Goal: Task Accomplishment & Management: Complete application form

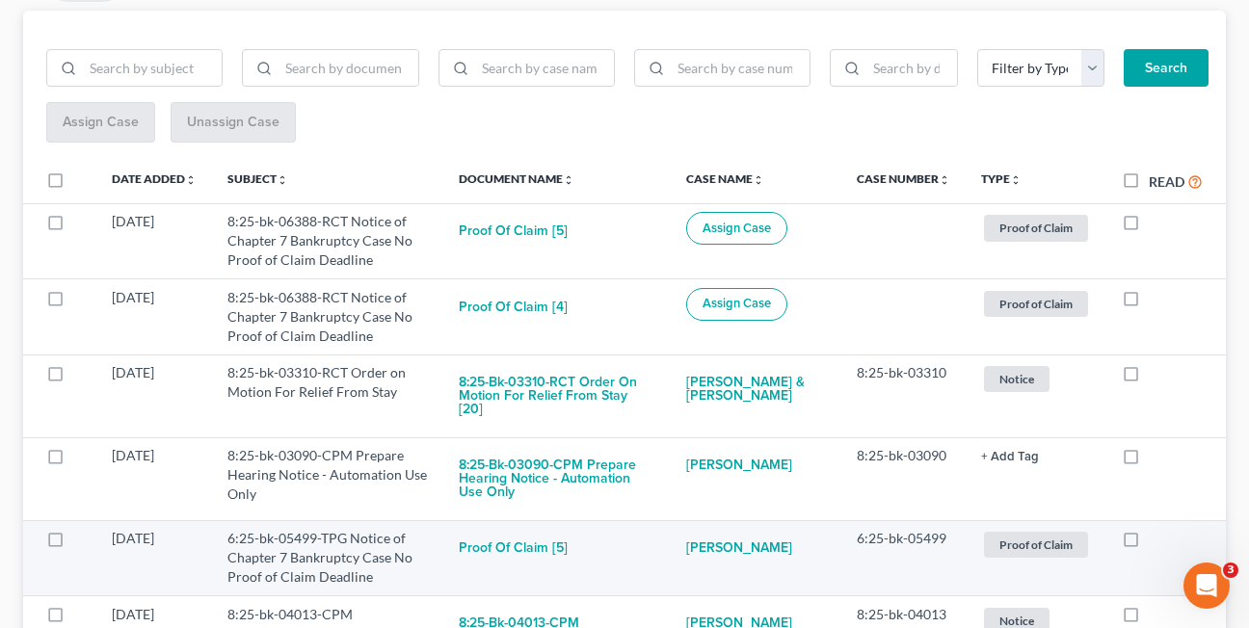
scroll to position [242, 0]
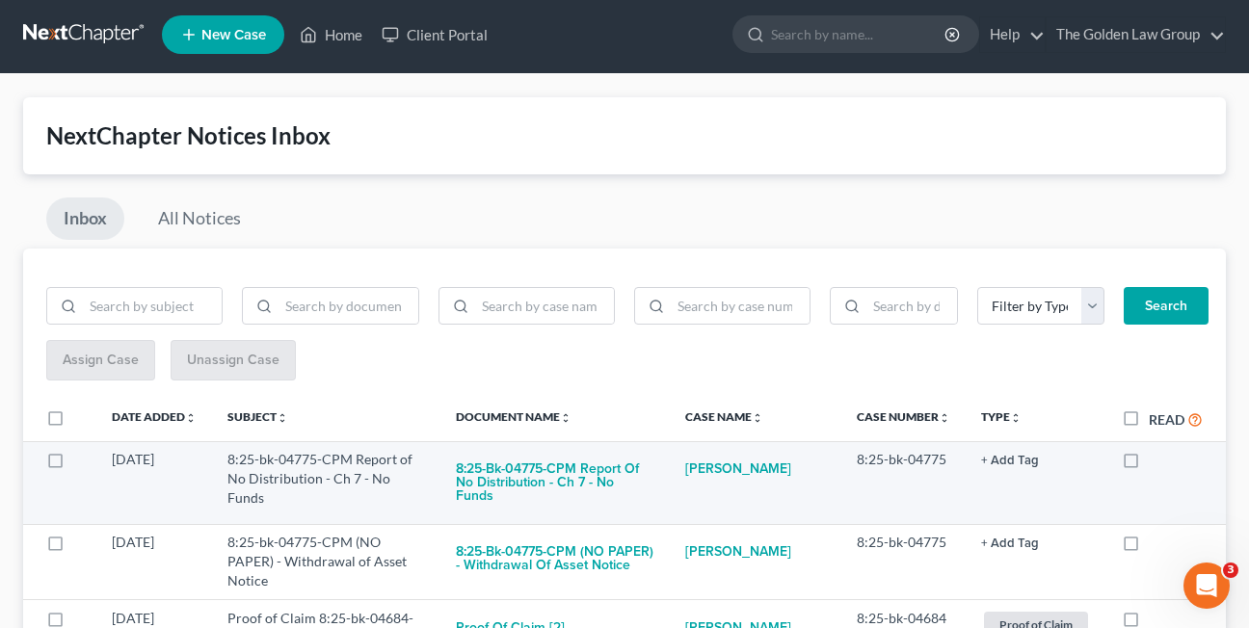
click at [1149, 464] on label at bounding box center [1149, 464] width 0 height 0
click at [1156, 460] on input "checkbox" at bounding box center [1162, 456] width 13 height 13
checkbox input "true"
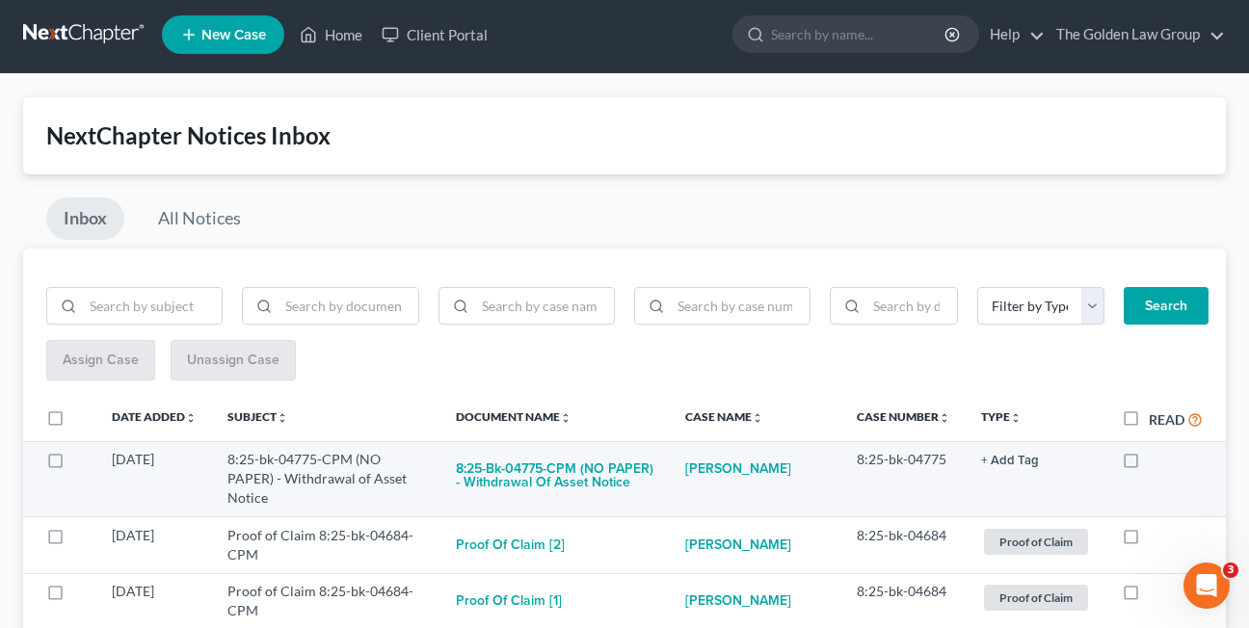
click at [1149, 464] on label at bounding box center [1149, 464] width 0 height 0
click at [1156, 458] on input "checkbox" at bounding box center [1162, 456] width 13 height 13
checkbox input "true"
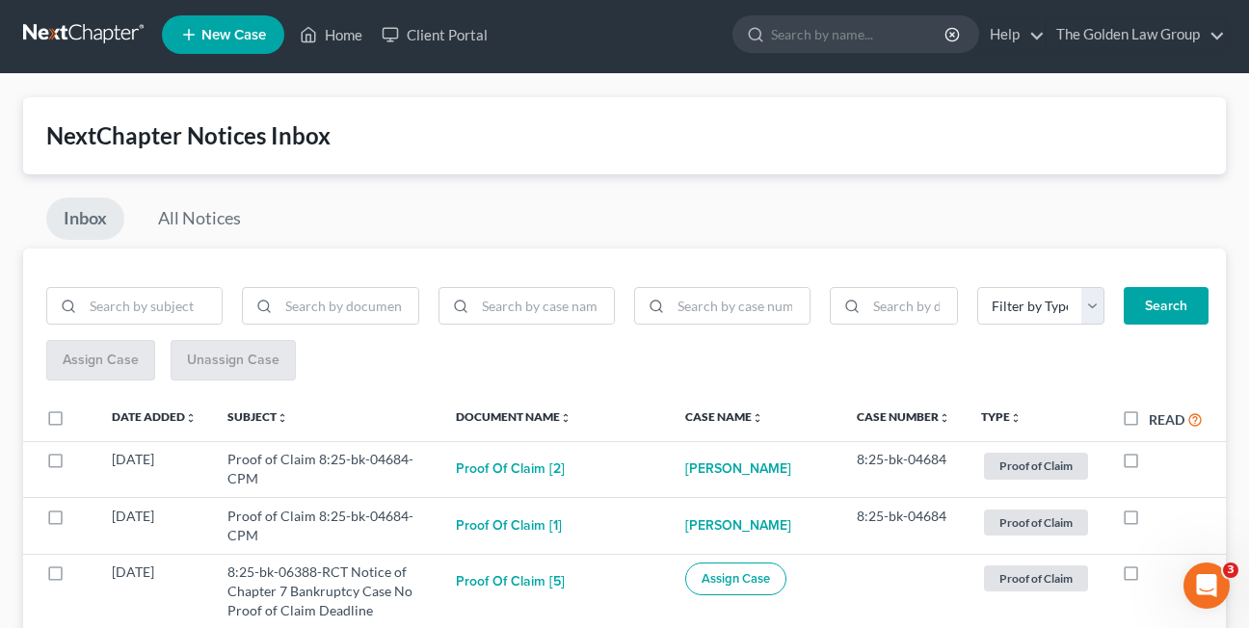
click at [1149, 464] on label at bounding box center [1149, 464] width 0 height 0
click at [1156, 458] on input "checkbox" at bounding box center [1162, 456] width 13 height 13
checkbox input "true"
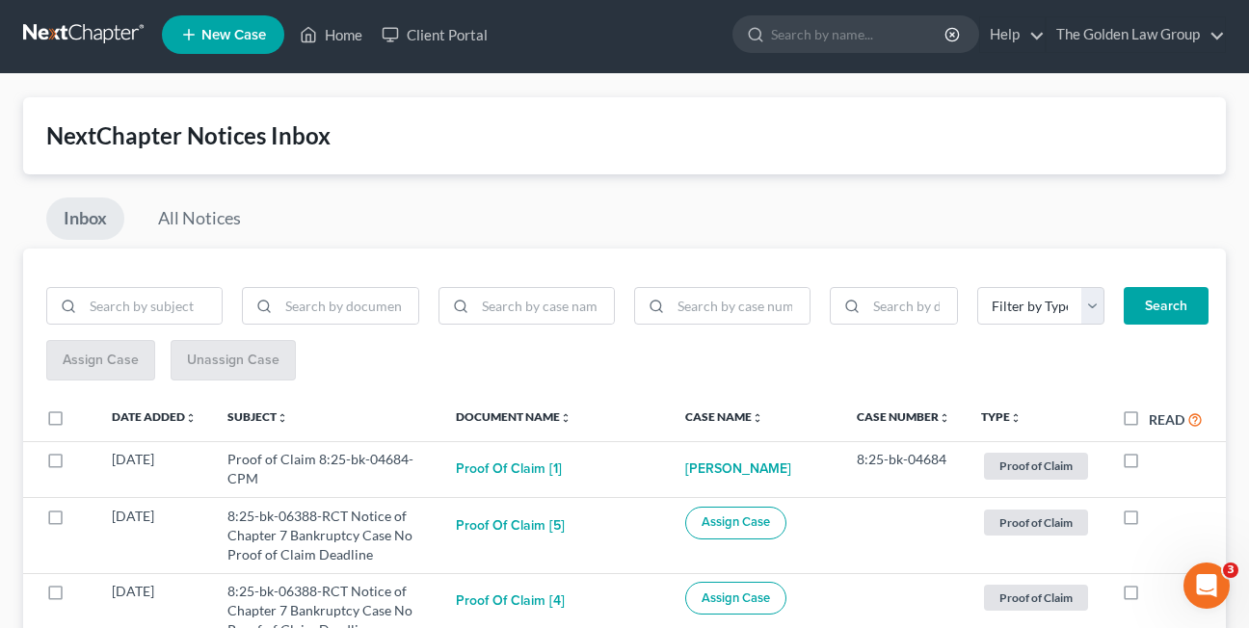
click at [1149, 464] on label at bounding box center [1149, 464] width 0 height 0
click at [1156, 458] on input "checkbox" at bounding box center [1162, 456] width 13 height 13
checkbox input "true"
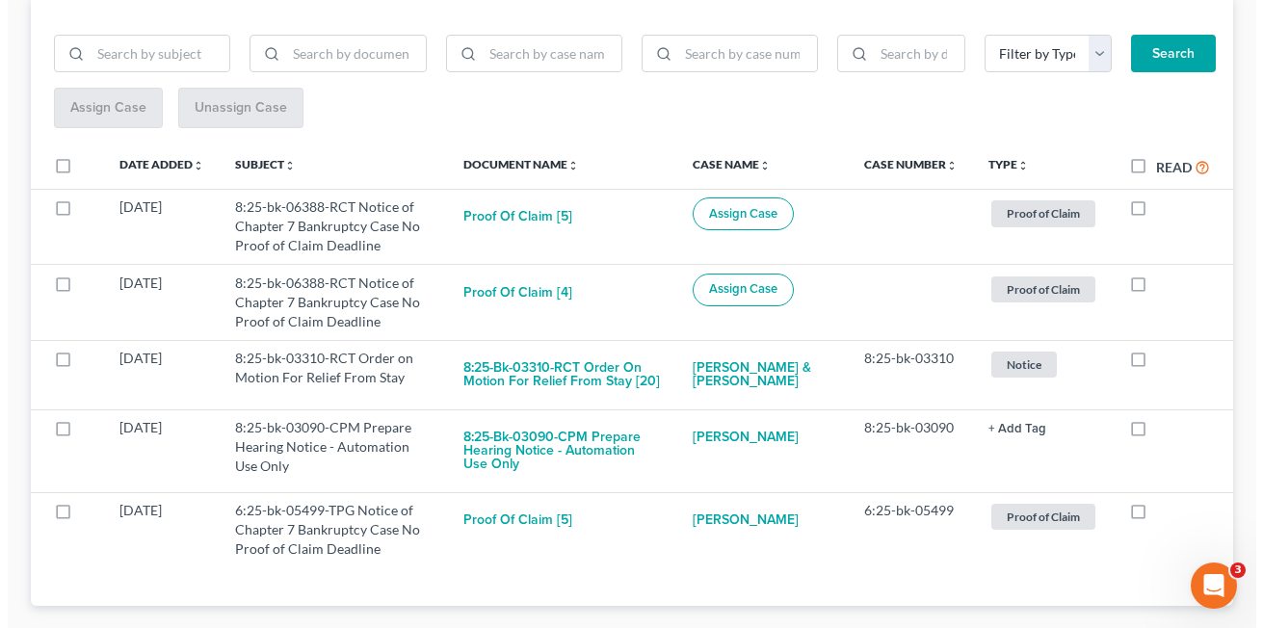
scroll to position [261, 0]
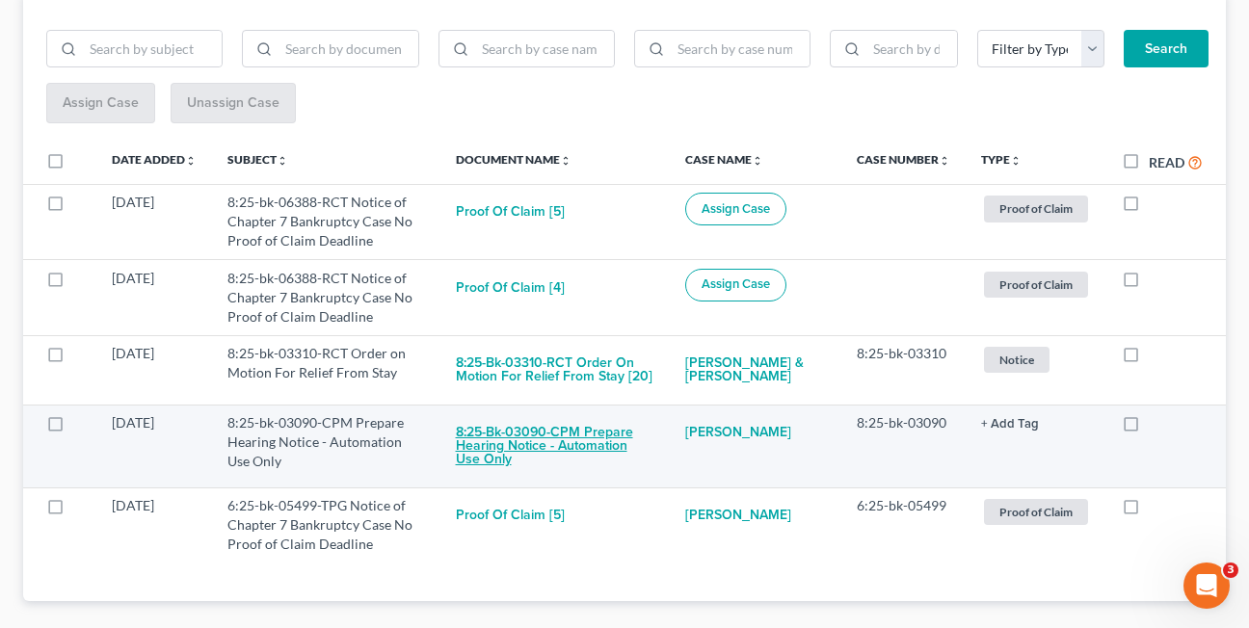
click at [502, 448] on button "8:25-bk-03090-CPM Prepare Hearing Notice - Automation Use Only" at bounding box center [555, 446] width 199 height 66
checkbox input "true"
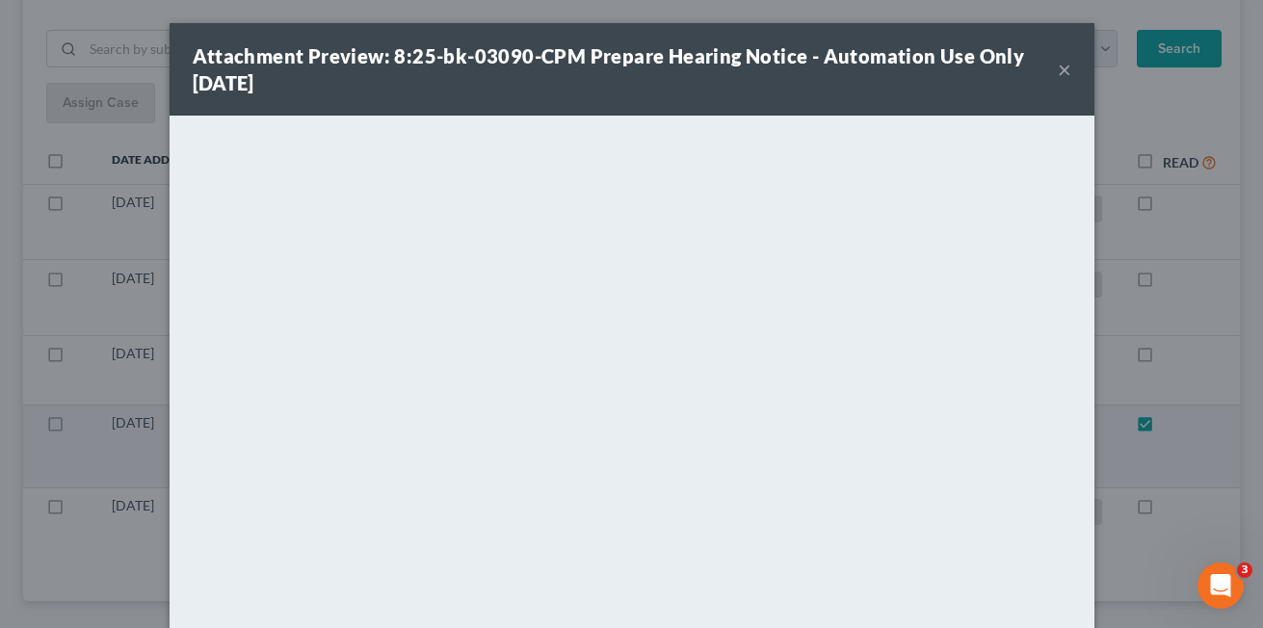
scroll to position [209, 0]
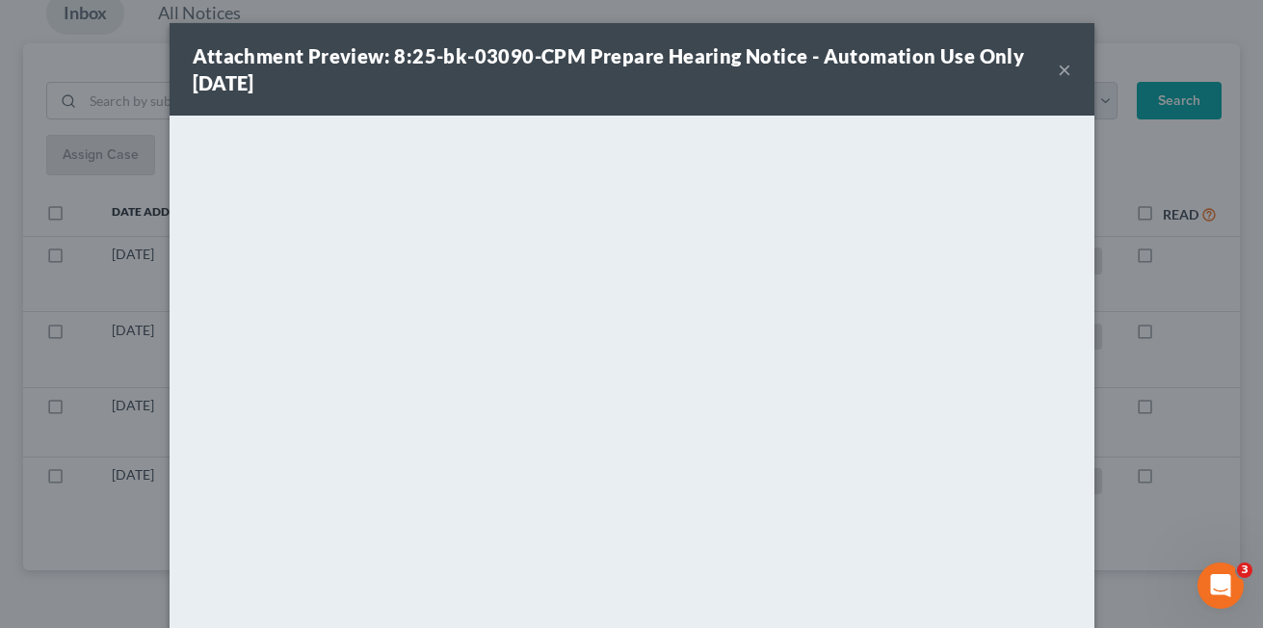
click at [1058, 73] on button "×" at bounding box center [1064, 69] width 13 height 23
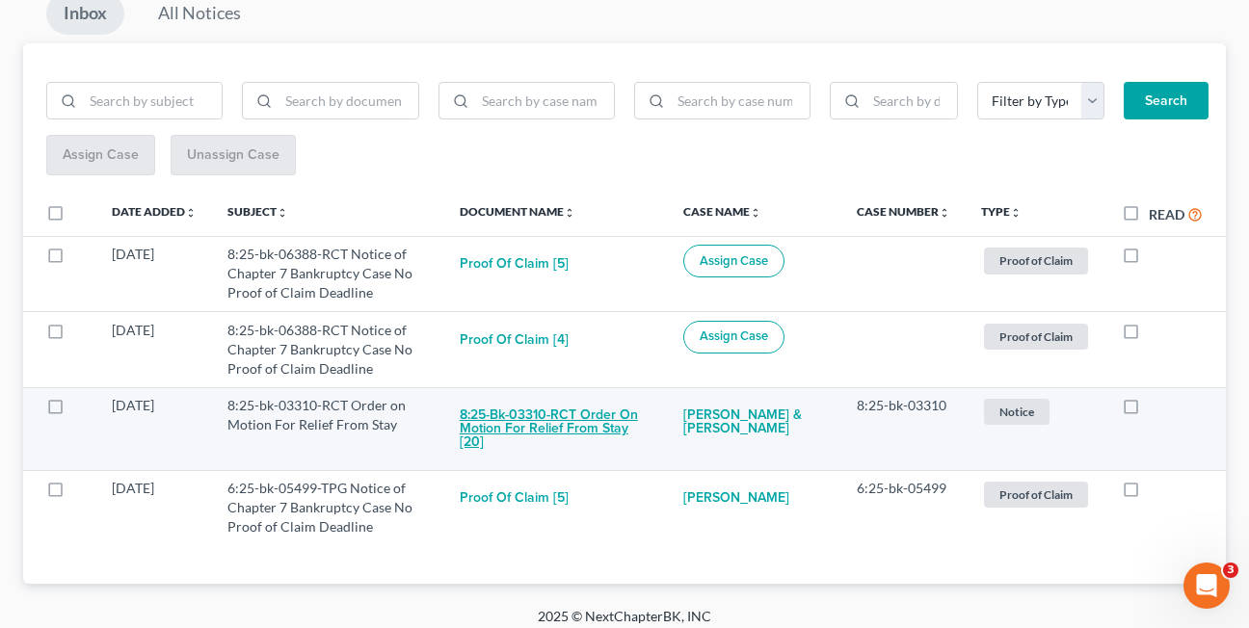
click at [526, 419] on button "8:25-bk-03310-RCT Order on Motion For Relief From Stay [20]" at bounding box center [557, 429] width 194 height 66
checkbox input "true"
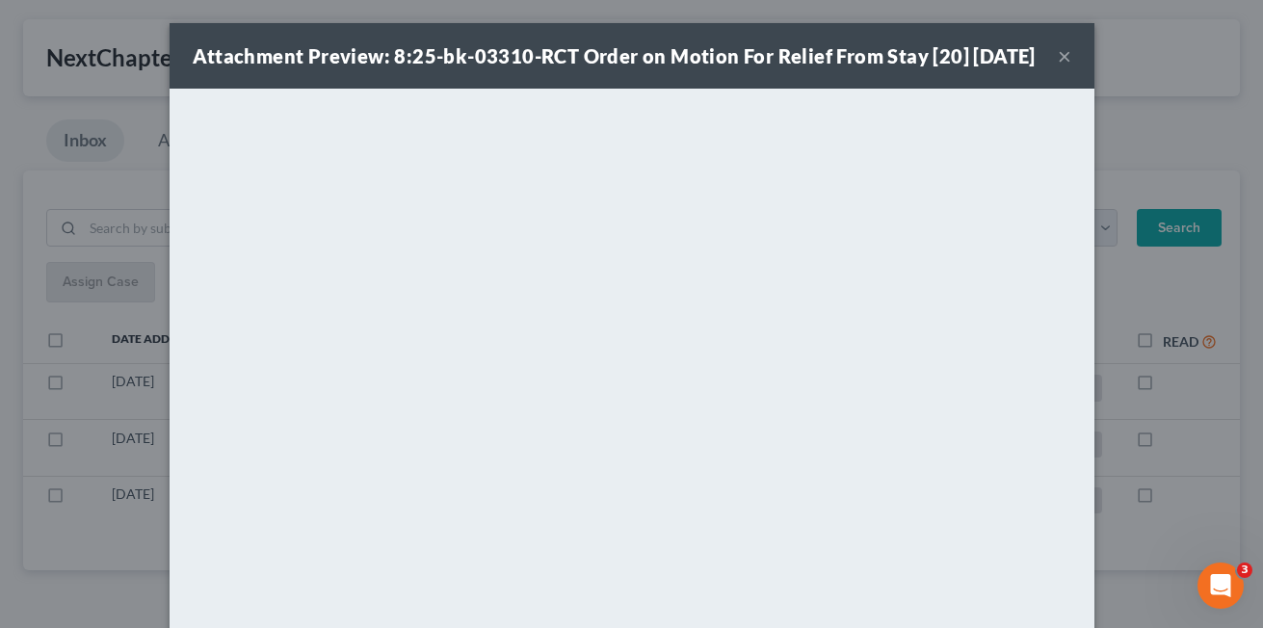
scroll to position [82, 0]
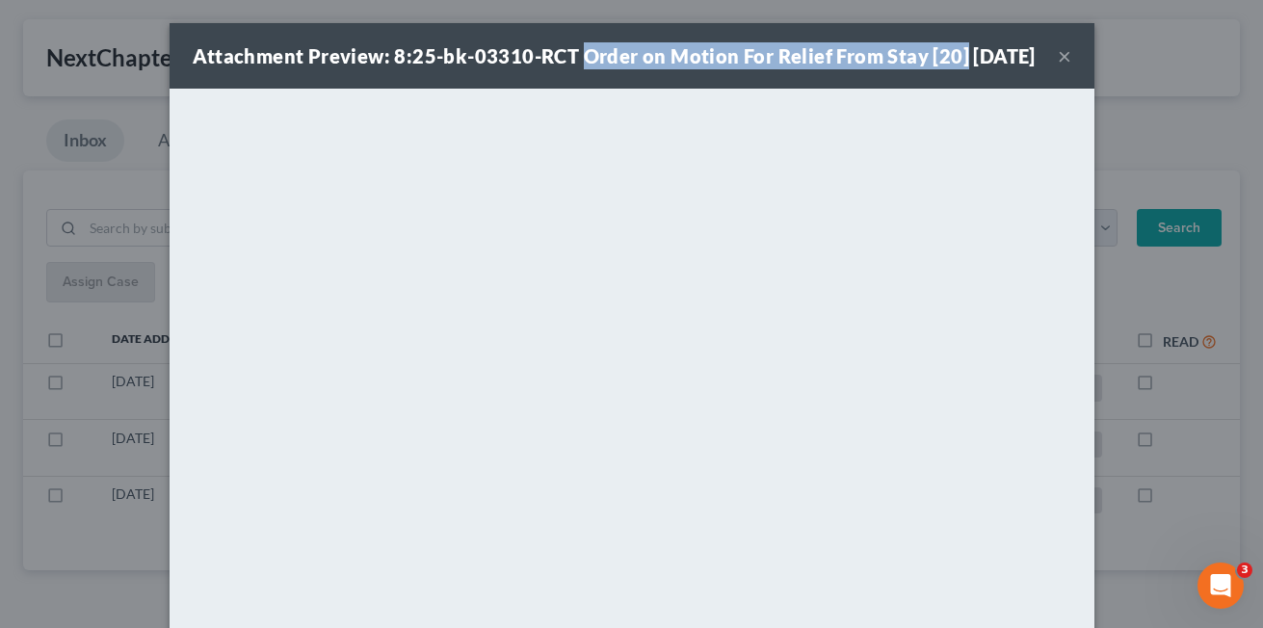
drag, startPoint x: 574, startPoint y: 62, endPoint x: 952, endPoint y: 52, distance: 377.9
click at [952, 52] on div "Attachment Preview: 8:25-bk-03310-RCT Order on Motion For Relief From Stay [20]…" at bounding box center [614, 55] width 843 height 27
drag, startPoint x: 952, startPoint y: 52, endPoint x: 926, endPoint y: 56, distance: 26.3
copy strong "Order on Motion For Relief From Stay [20]"
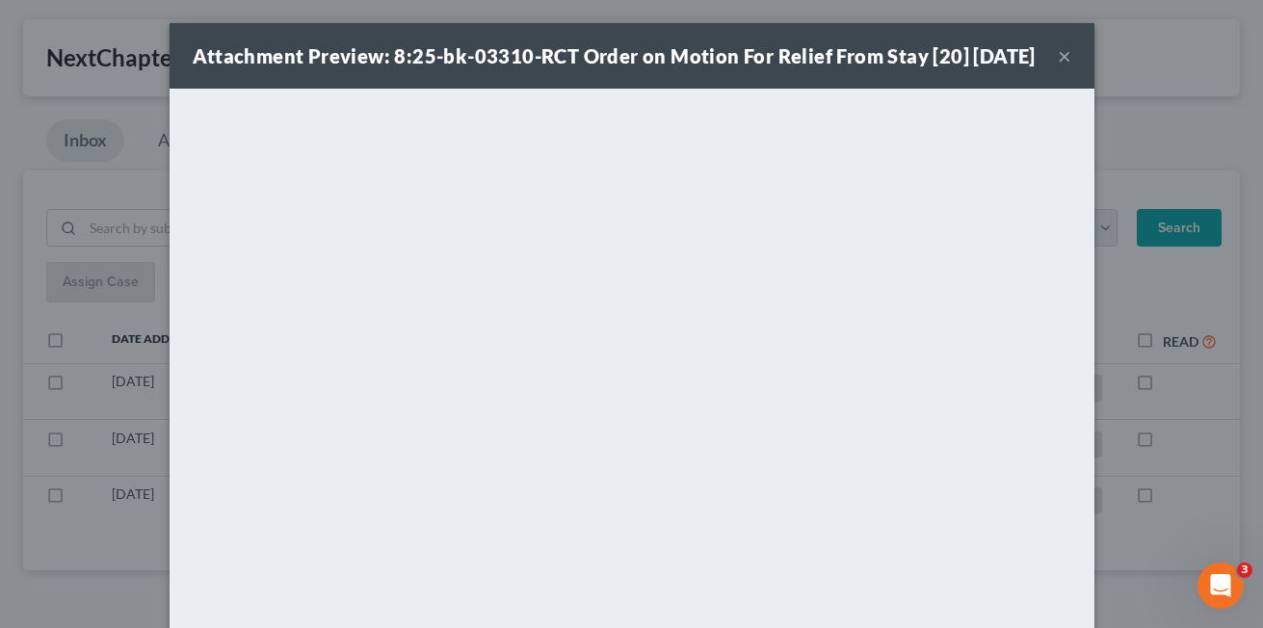
click at [416, 89] on div "Attachment Preview: 8:25-bk-03310-RCT Order on Motion For Relief From Stay [20]…" at bounding box center [632, 56] width 925 height 66
click at [1058, 67] on button "×" at bounding box center [1064, 55] width 13 height 23
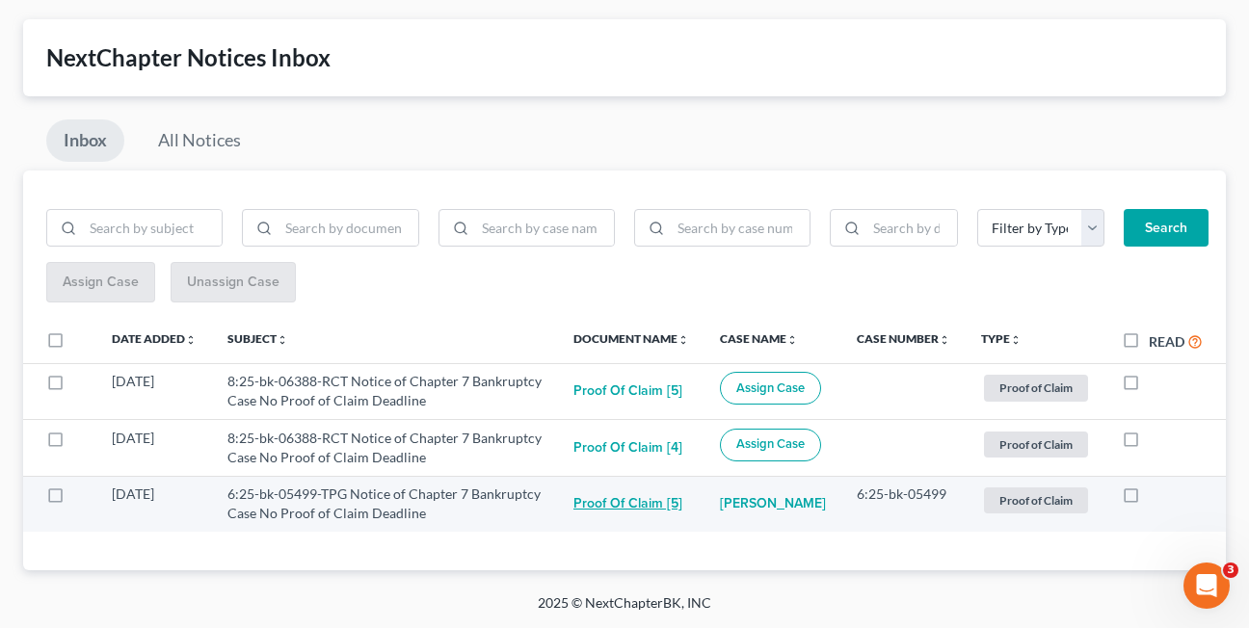
click at [596, 509] on button "Proof of Claim [5]" at bounding box center [627, 504] width 109 height 39
checkbox input "true"
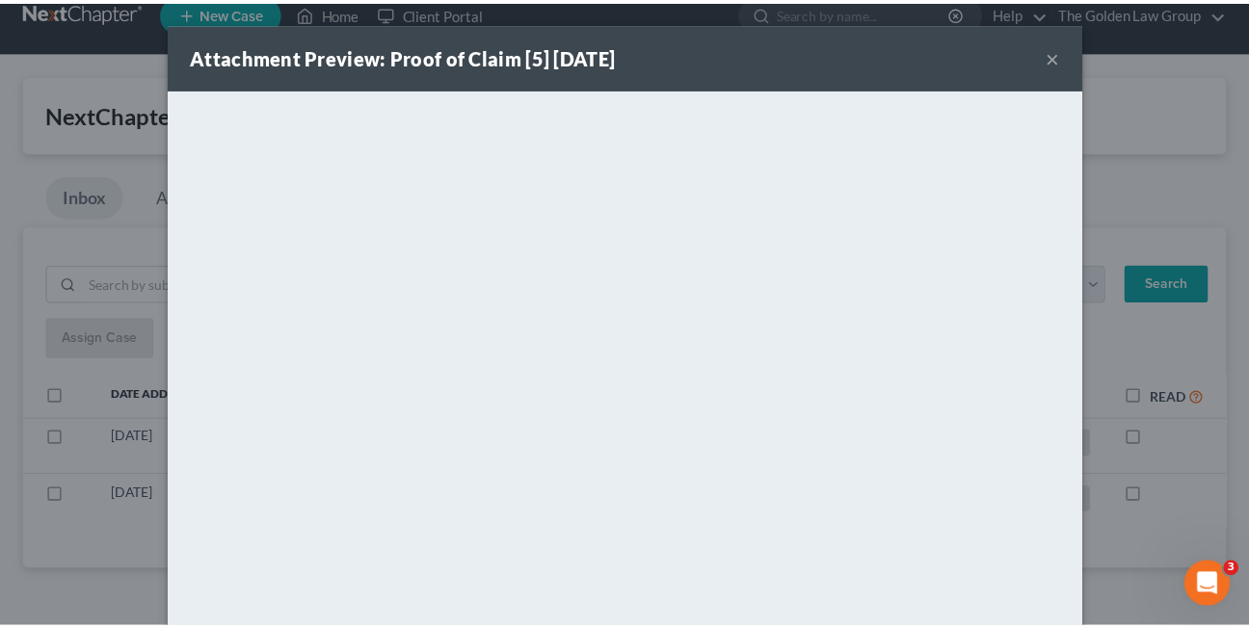
scroll to position [26, 0]
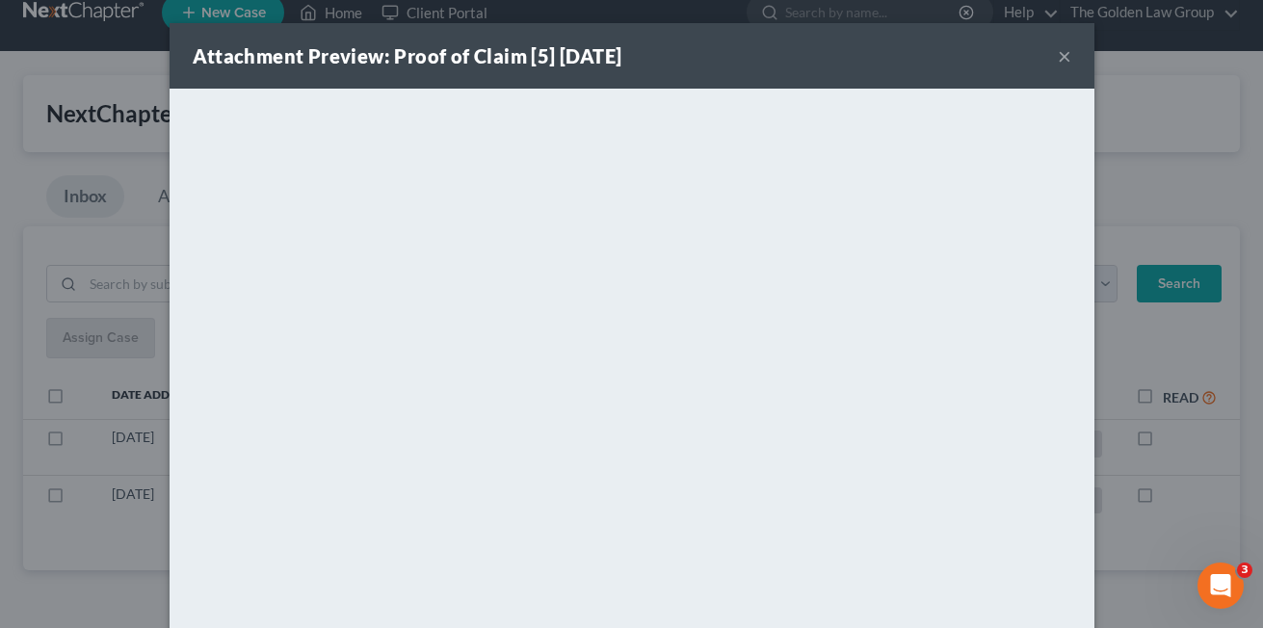
click at [1058, 54] on button "×" at bounding box center [1064, 55] width 13 height 23
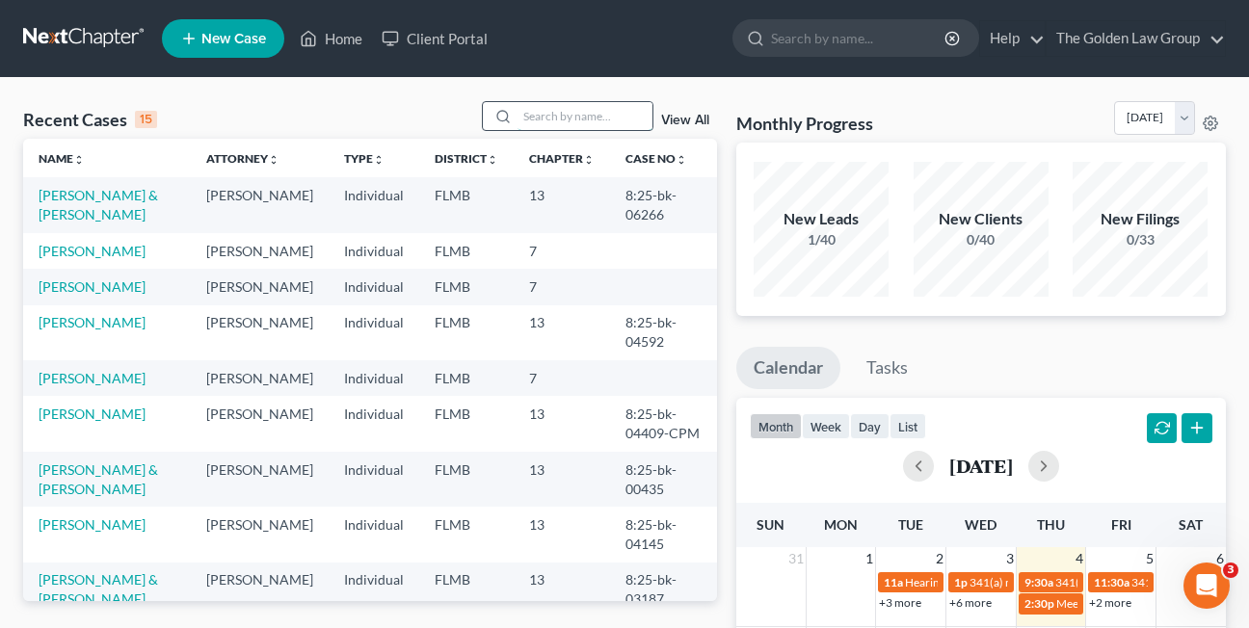
click at [533, 117] on input "search" at bounding box center [584, 116] width 135 height 28
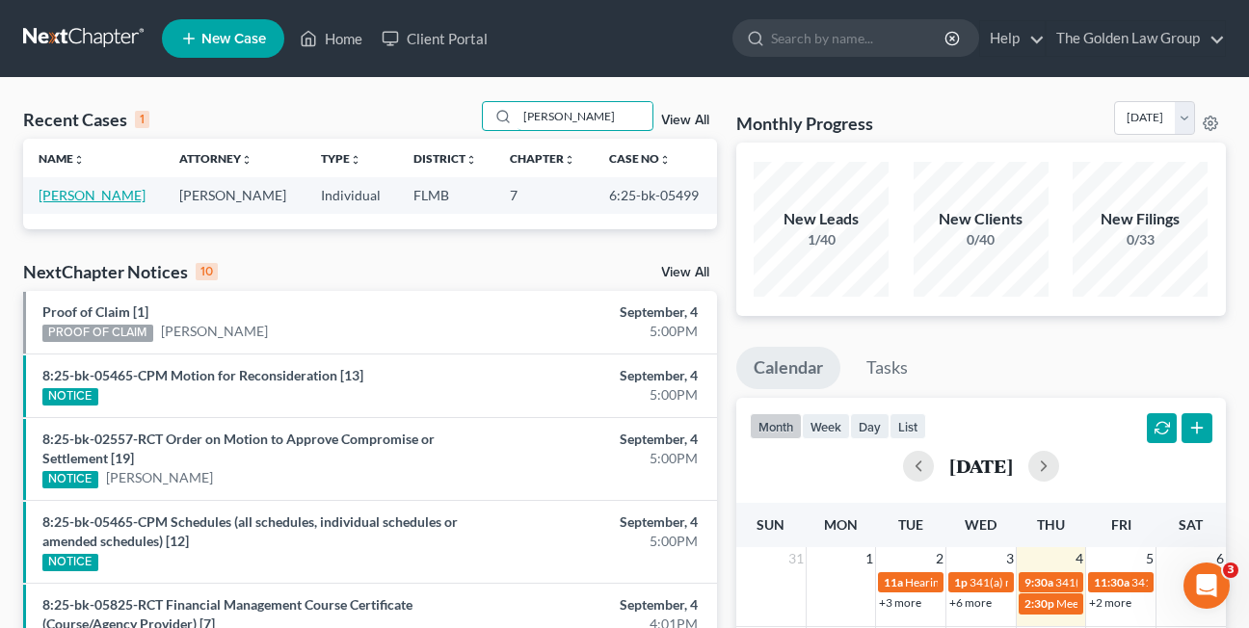
type input "henecke"
click at [98, 195] on link "Henecke, William" at bounding box center [92, 195] width 107 height 16
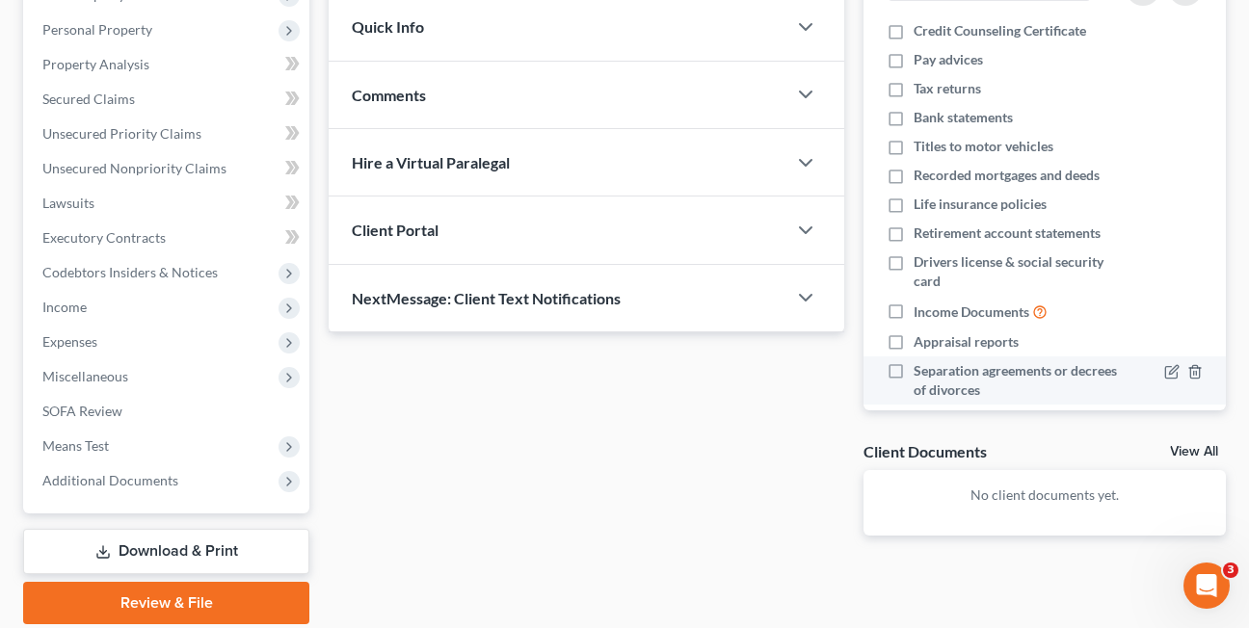
scroll to position [340, 0]
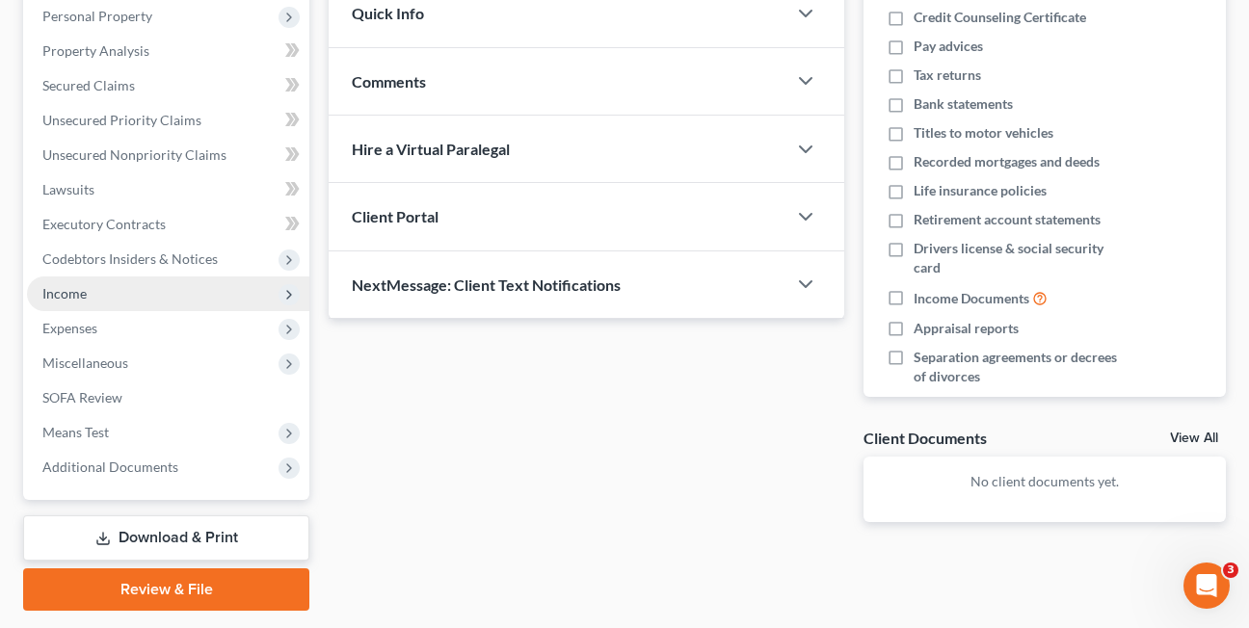
click at [66, 290] on span "Income" at bounding box center [64, 293] width 44 height 16
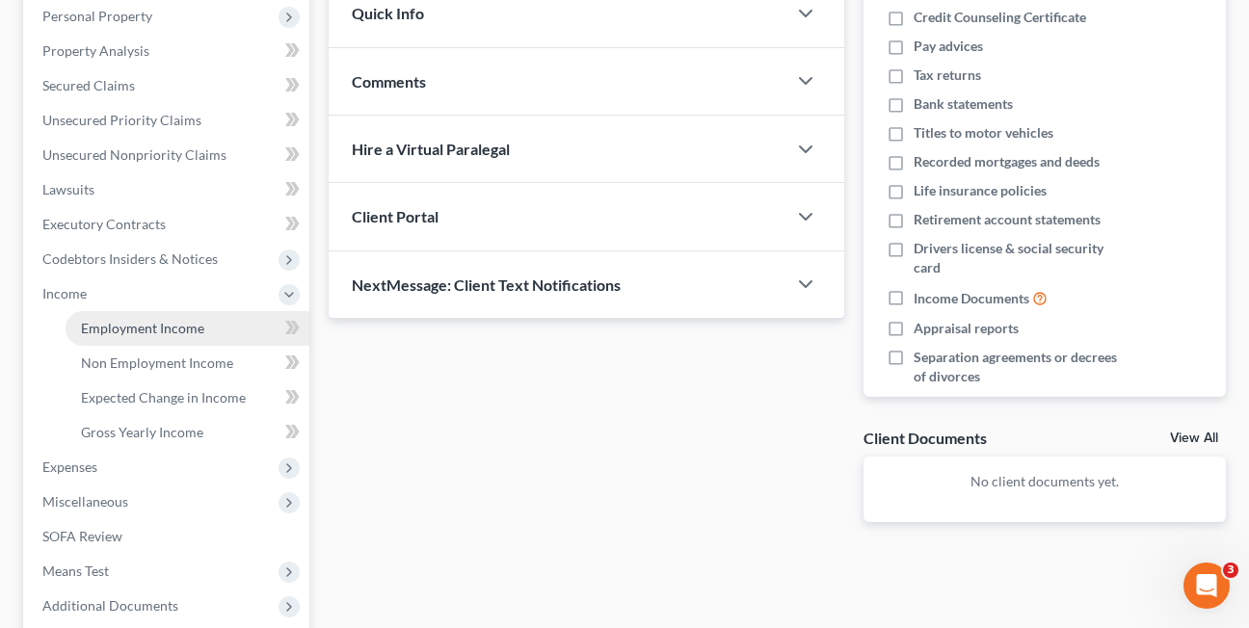
click at [111, 331] on span "Employment Income" at bounding box center [142, 328] width 123 height 16
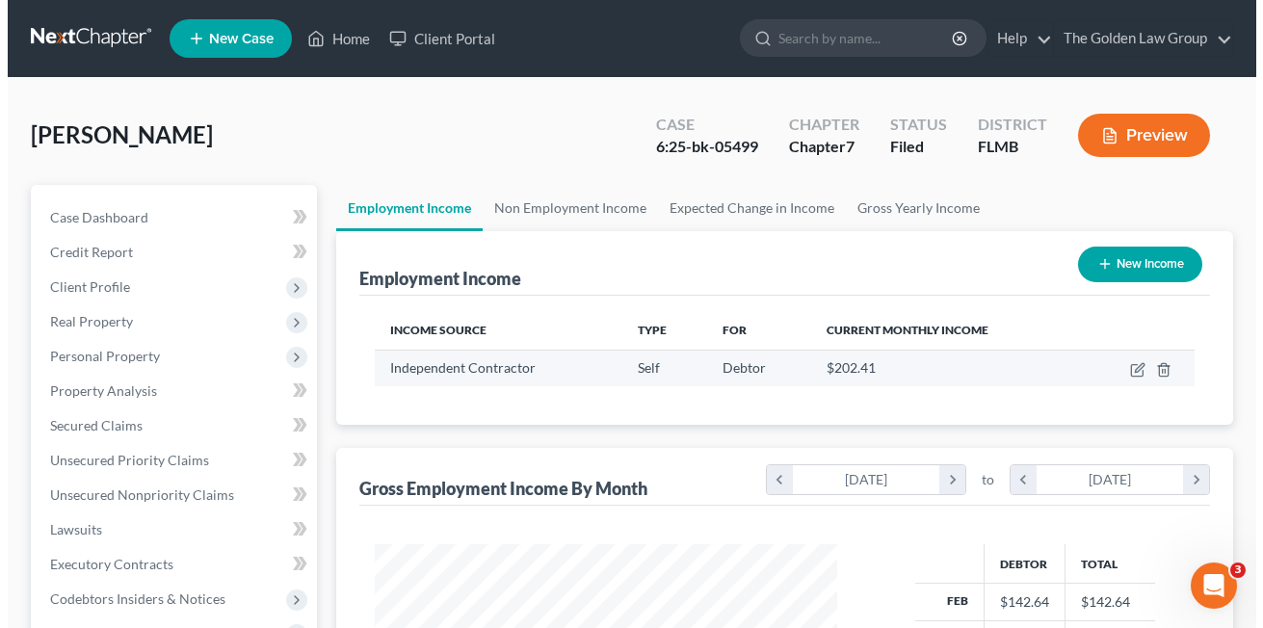
scroll to position [346, 501]
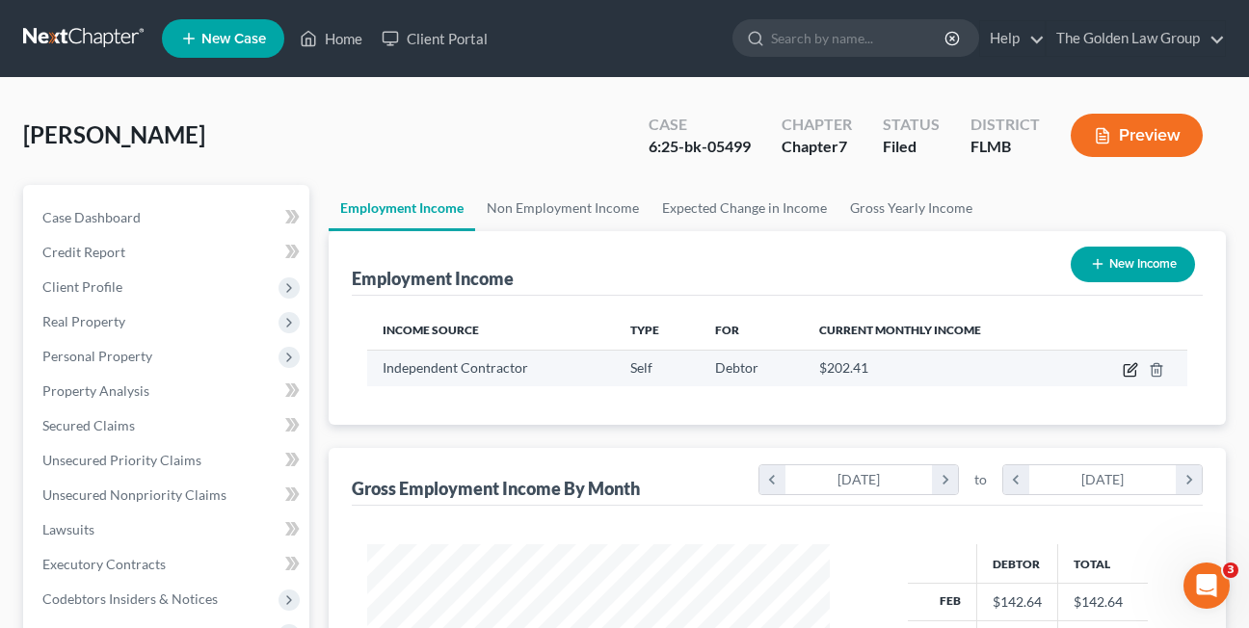
click at [1132, 369] on icon "button" at bounding box center [1130, 369] width 15 height 15
select select "1"
select select "0"
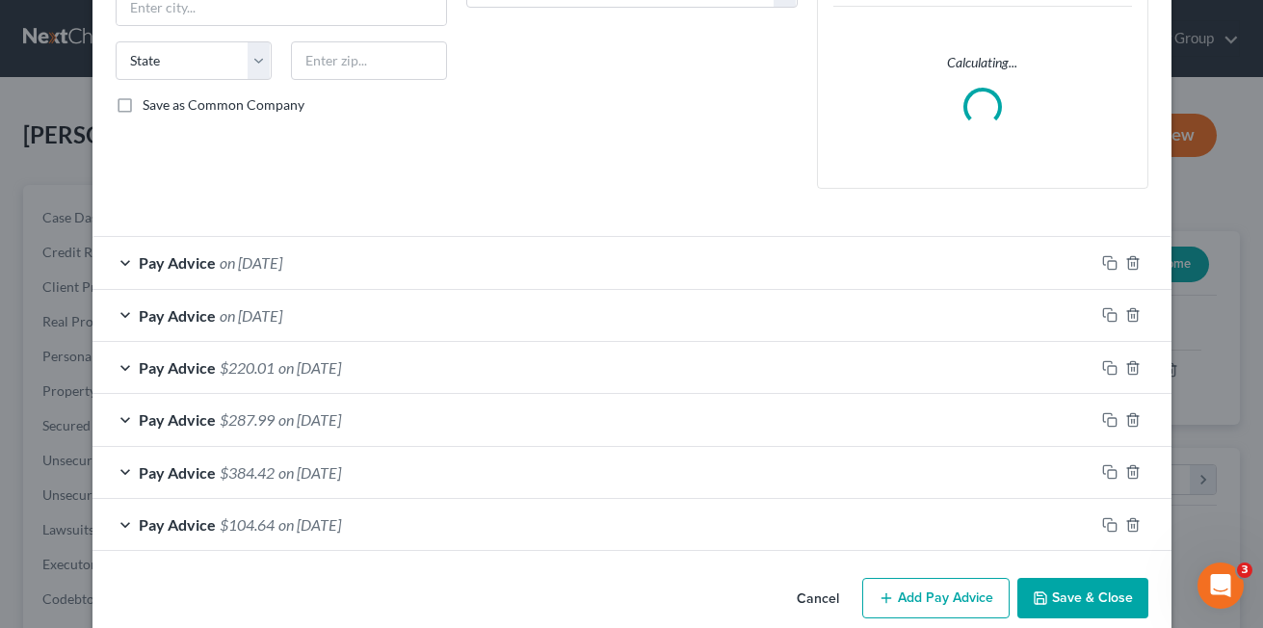
scroll to position [385, 0]
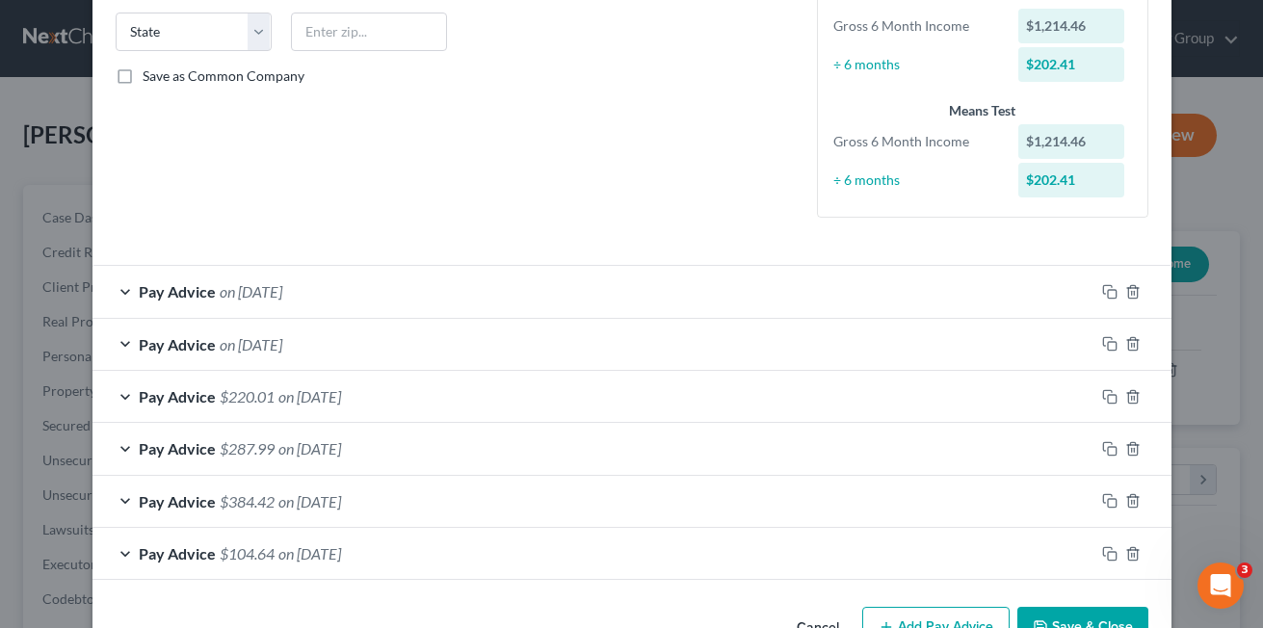
click at [113, 290] on div "Pay Advice on 07/30/2025" at bounding box center [594, 291] width 1002 height 51
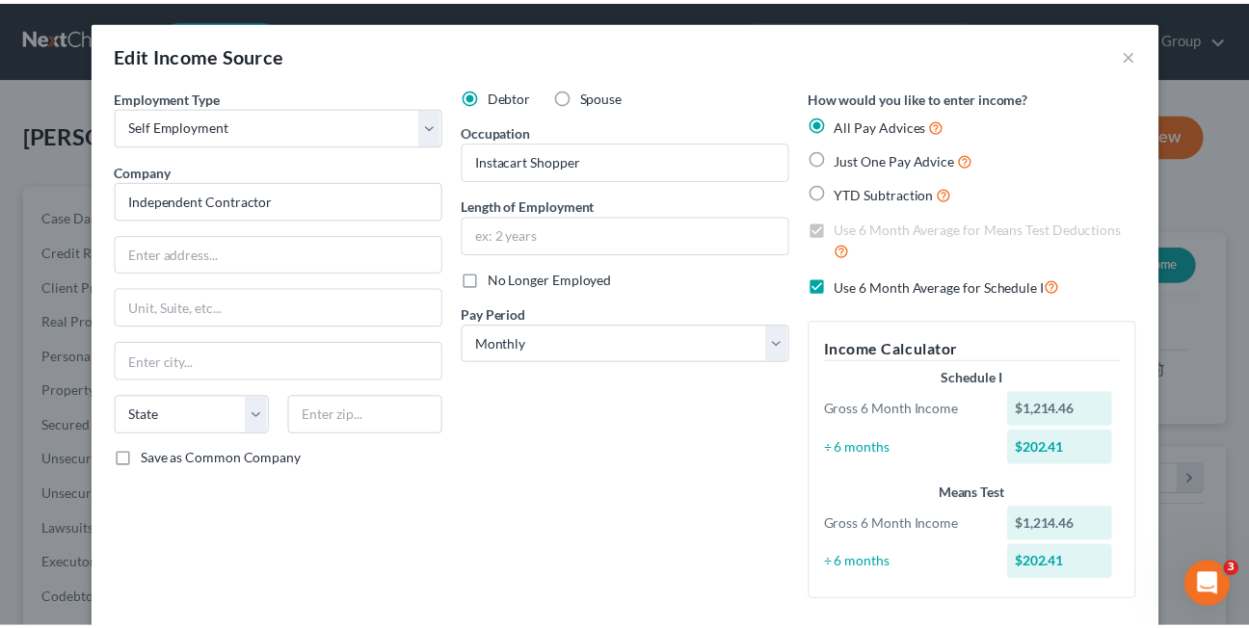
scroll to position [0, 0]
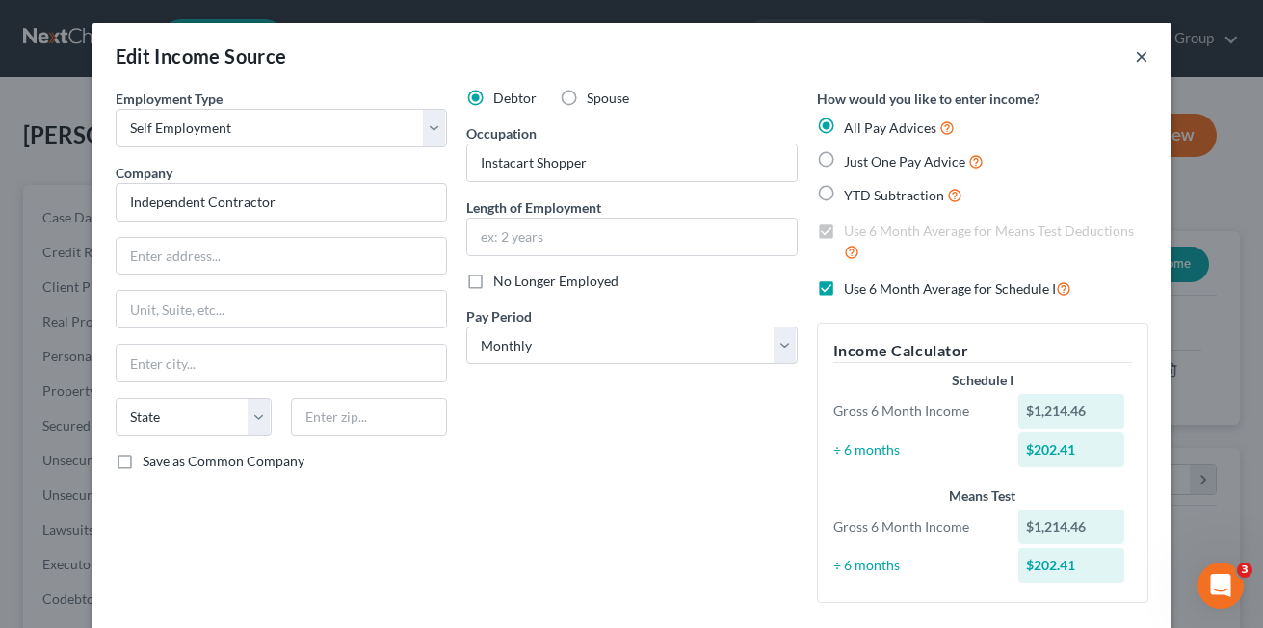
click at [1137, 57] on button "×" at bounding box center [1141, 55] width 13 height 23
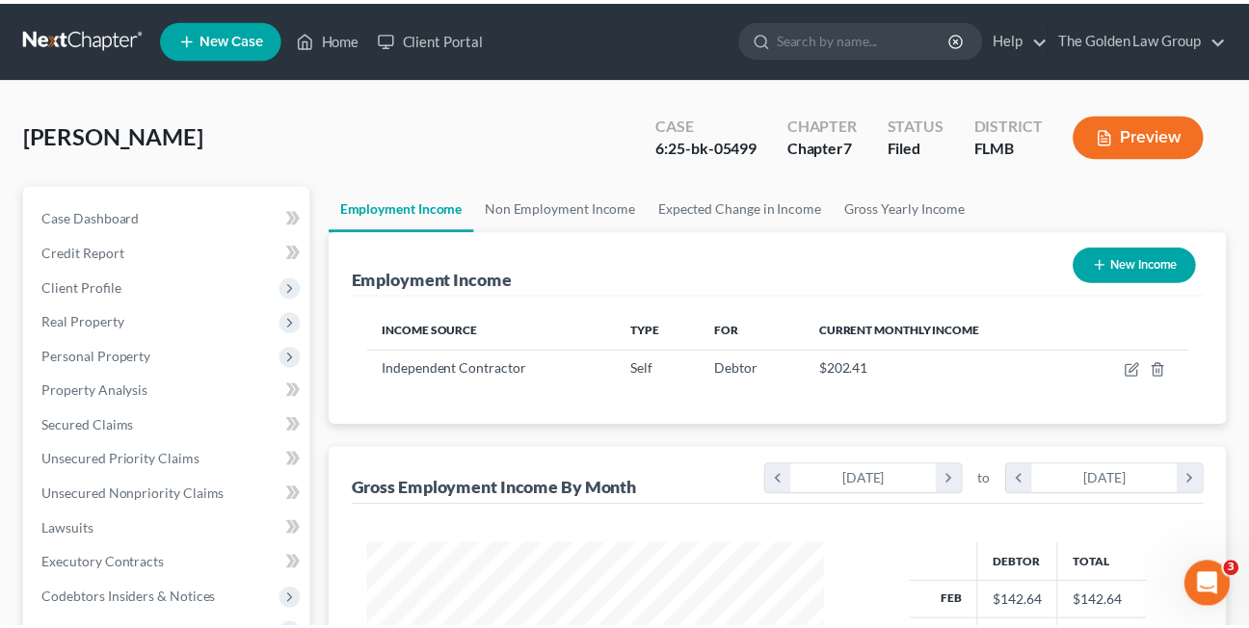
scroll to position [963259, 963103]
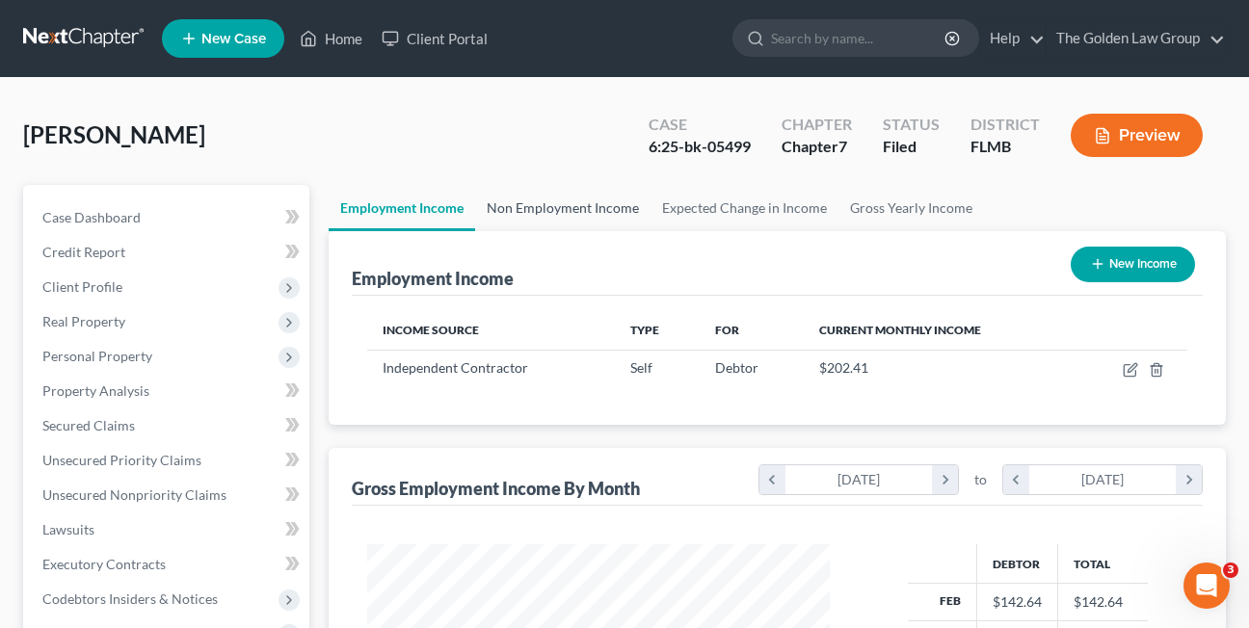
click at [558, 206] on link "Non Employment Income" at bounding box center [562, 208] width 175 height 46
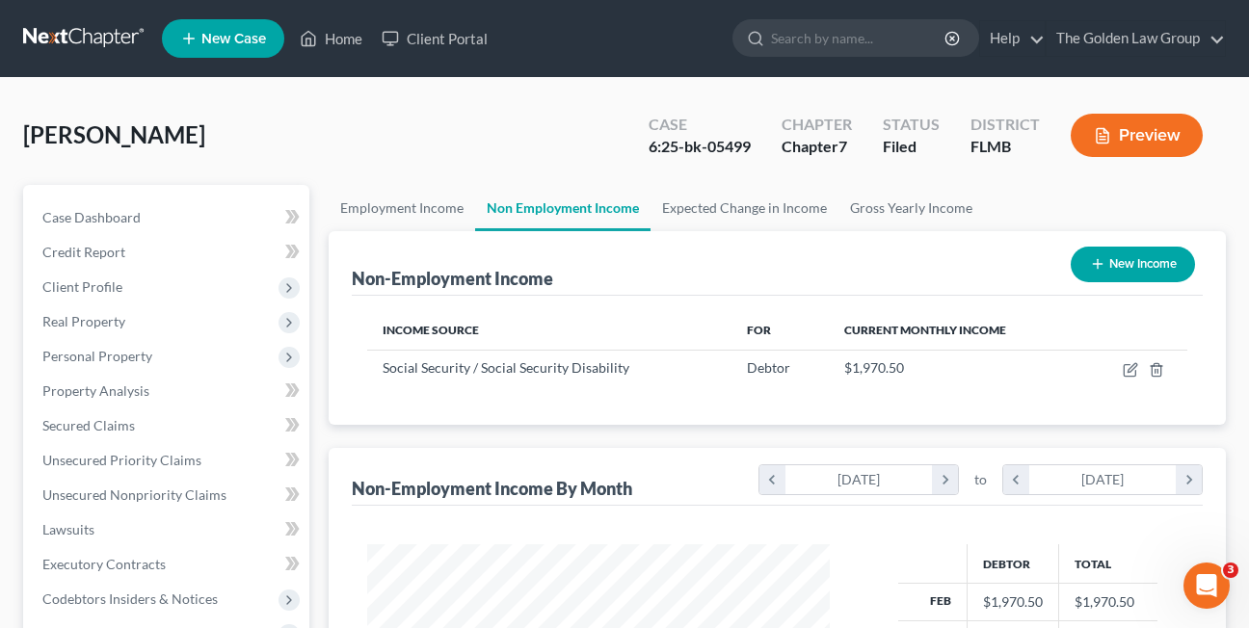
scroll to position [346, 501]
